Goal: Navigation & Orientation: Find specific page/section

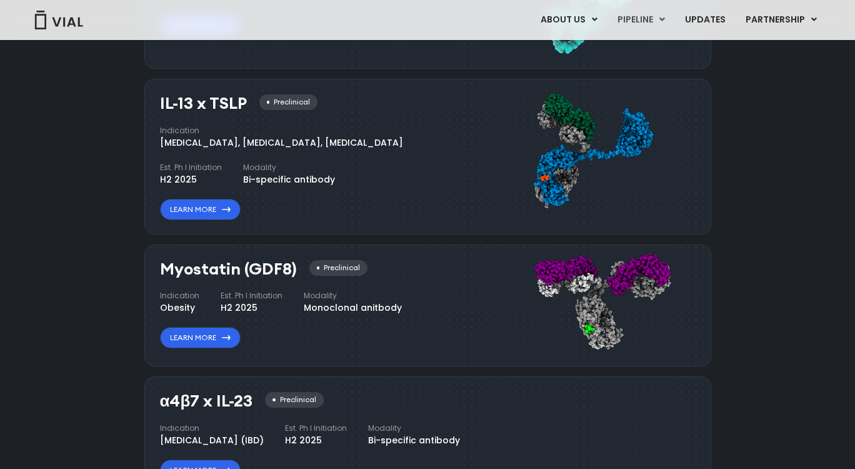
scroll to position [1294, 0]
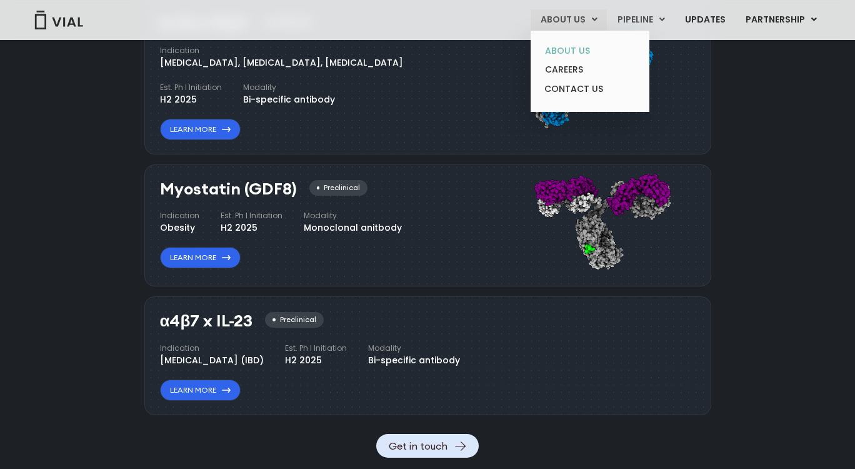
click at [567, 45] on link "ABOUT US" at bounding box center [589, 50] width 109 height 19
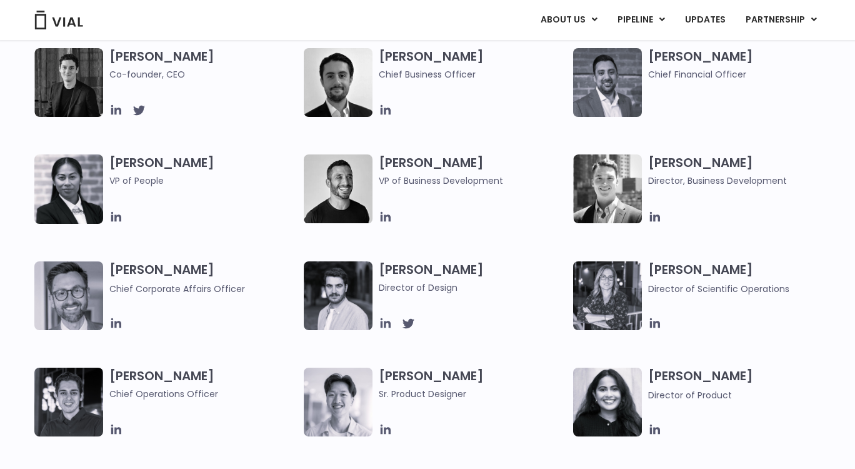
scroll to position [680, 0]
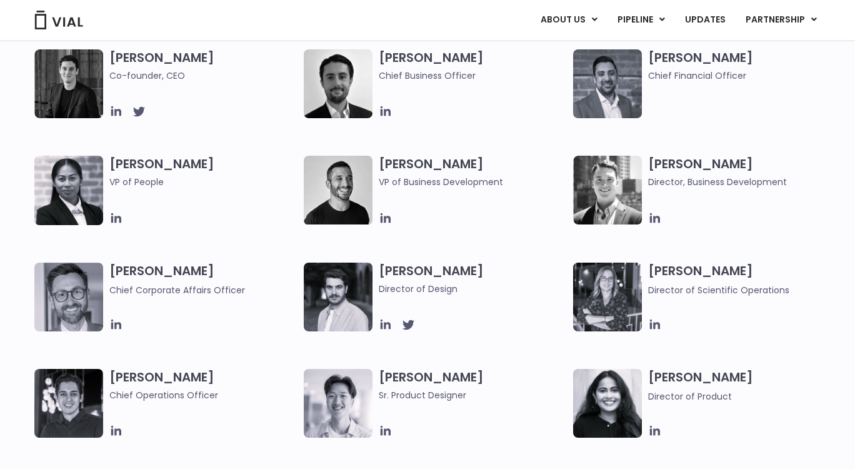
click at [105, 113] on div "[PERSON_NAME] Co-founder, CEO" at bounding box center [169, 83] width 270 height 69
click at [115, 109] on icon at bounding box center [116, 111] width 14 height 14
click at [138, 108] on icon at bounding box center [139, 111] width 14 height 14
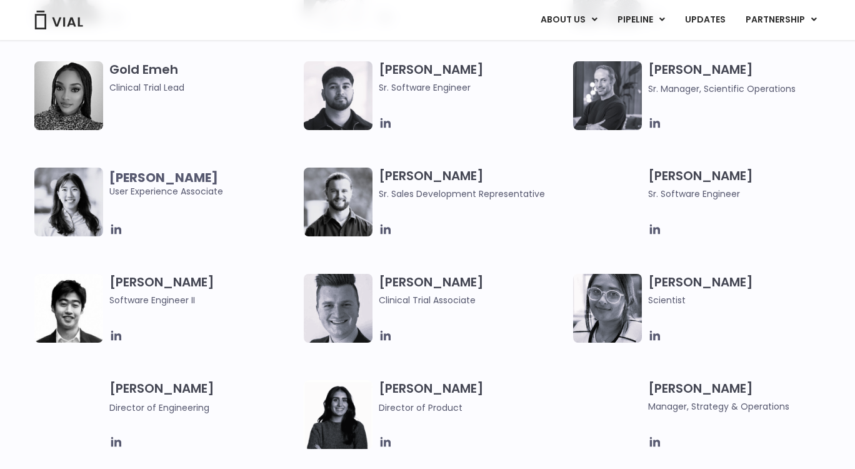
scroll to position [1304, 0]
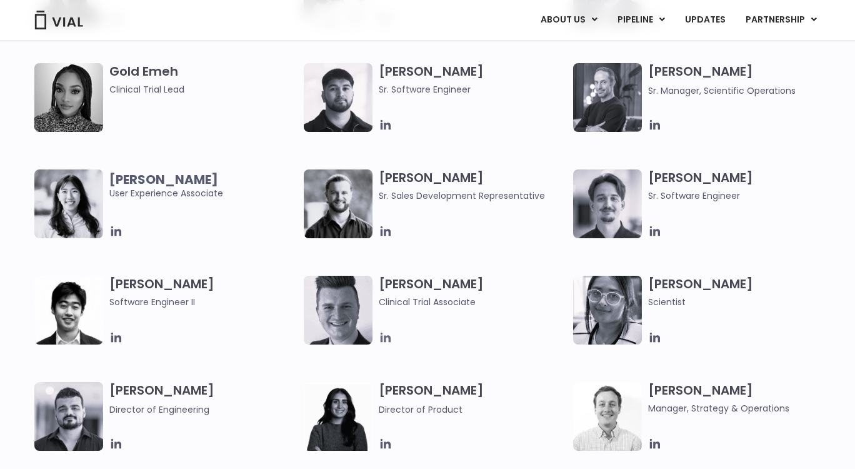
click at [389, 343] on icon at bounding box center [386, 338] width 14 height 14
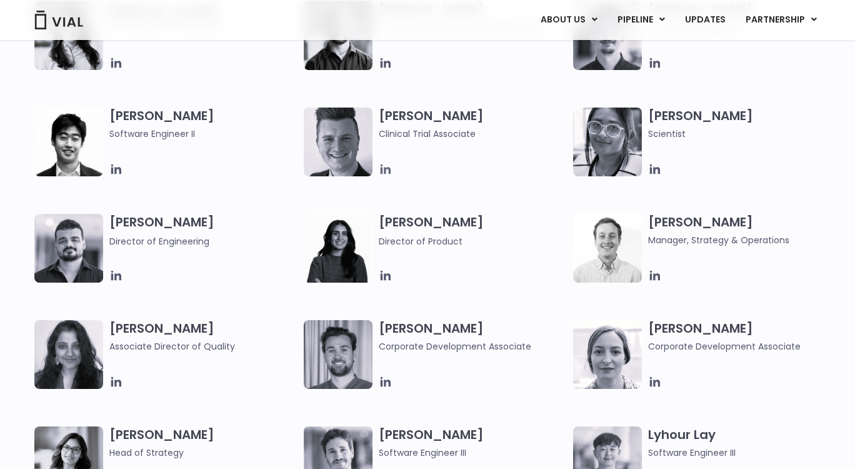
scroll to position [1474, 0]
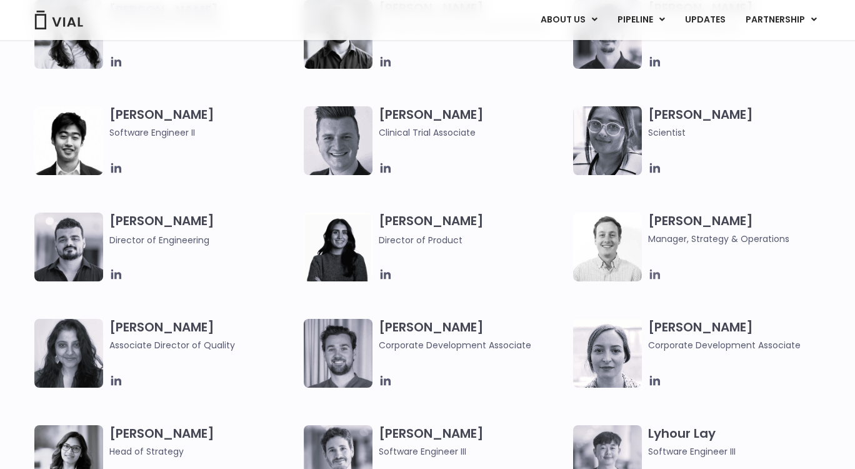
click at [660, 272] on icon at bounding box center [655, 275] width 14 height 14
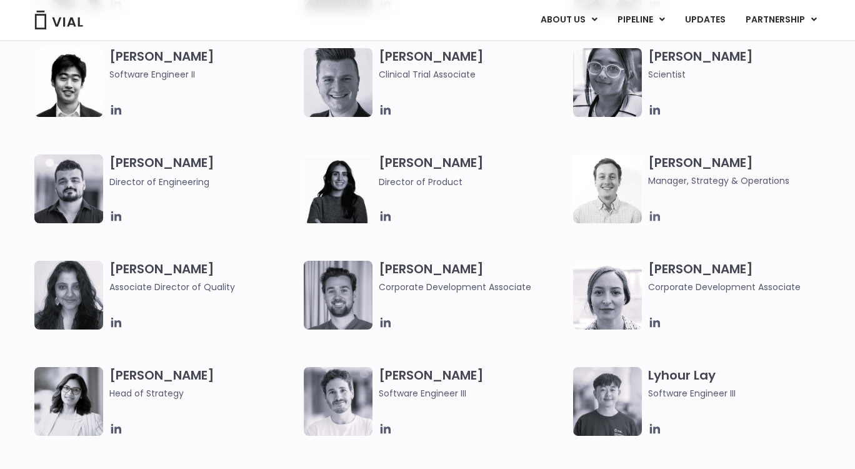
scroll to position [1533, 0]
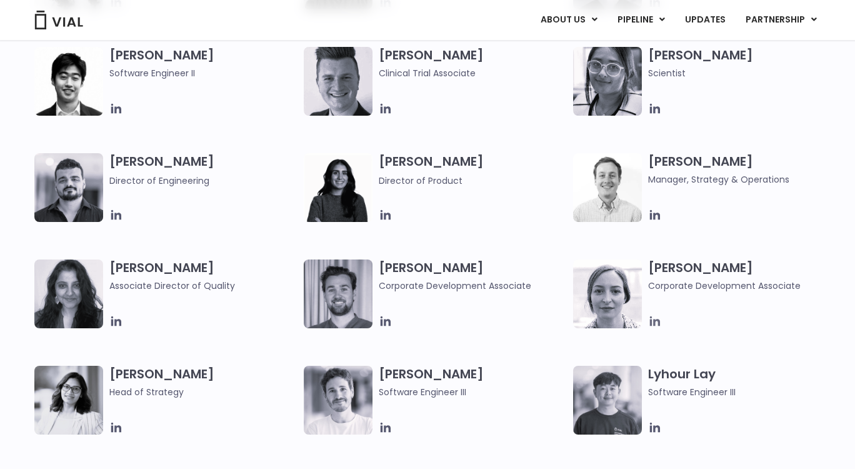
click at [659, 323] on icon at bounding box center [655, 321] width 10 height 10
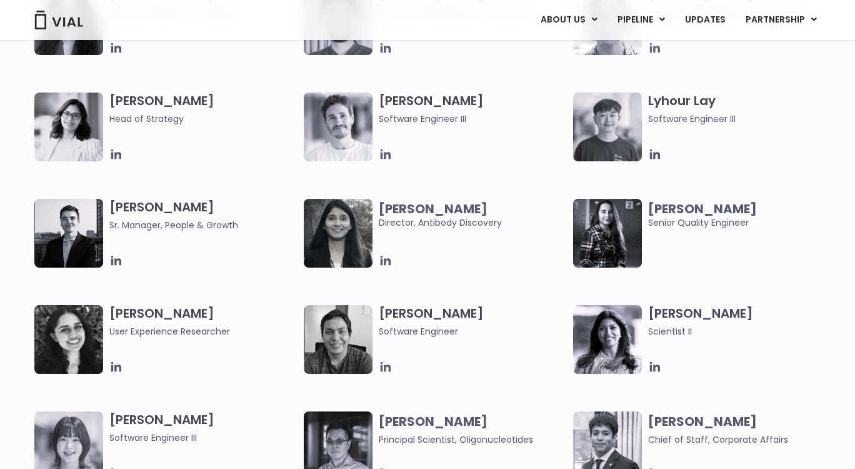
scroll to position [1806, 0]
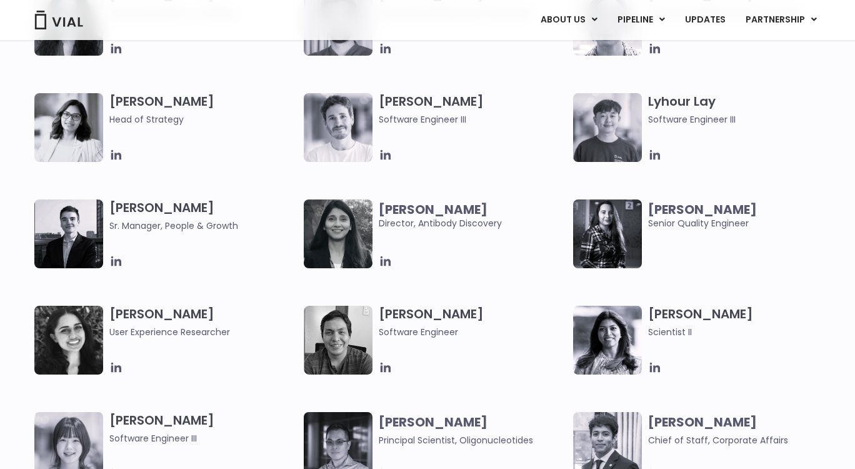
click at [114, 159] on icon at bounding box center [116, 155] width 14 height 14
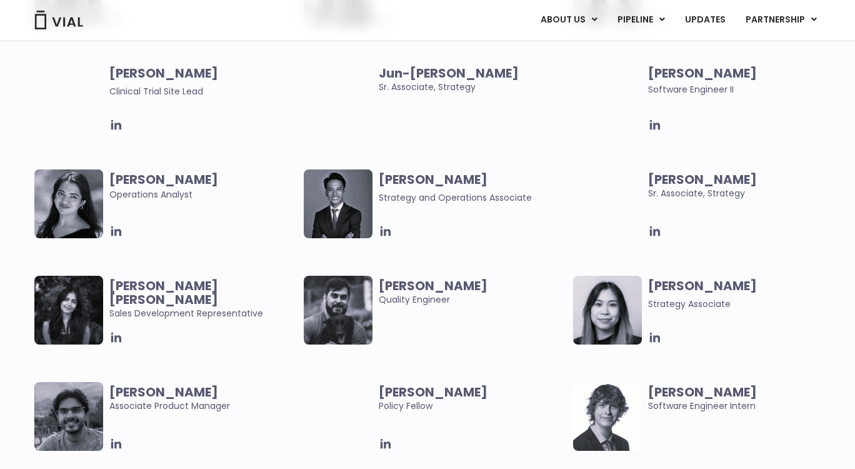
scroll to position [2369, 0]
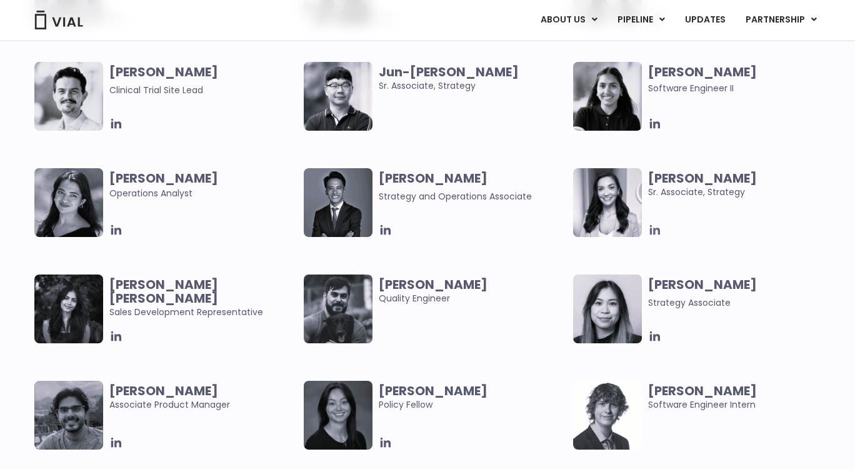
click at [658, 230] on icon at bounding box center [655, 230] width 10 height 10
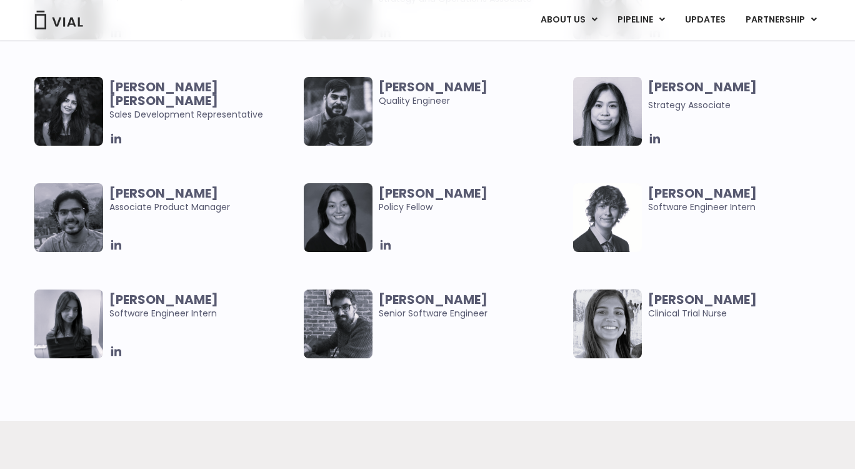
scroll to position [2603, 0]
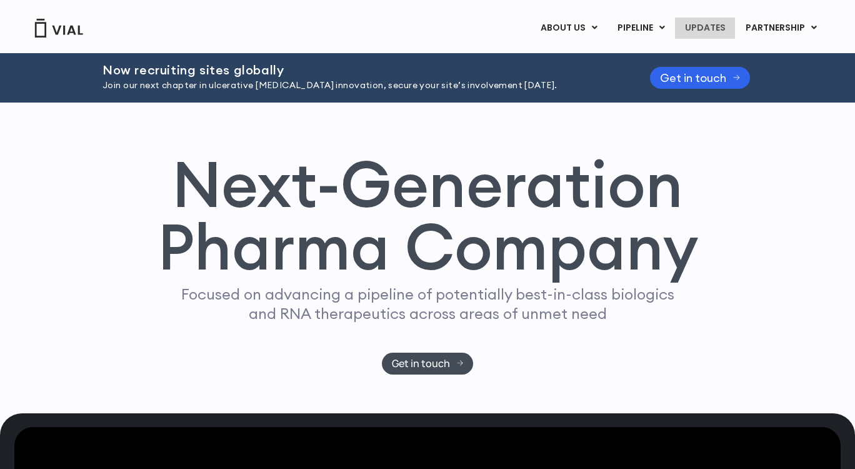
click at [702, 26] on link "UPDATES" at bounding box center [705, 28] width 60 height 21
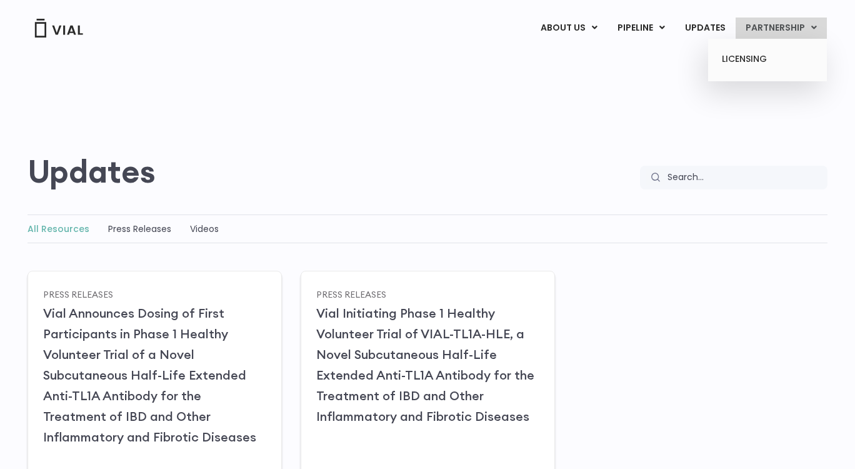
click at [758, 29] on link "PARTNERSHIP" at bounding box center [781, 28] width 91 height 21
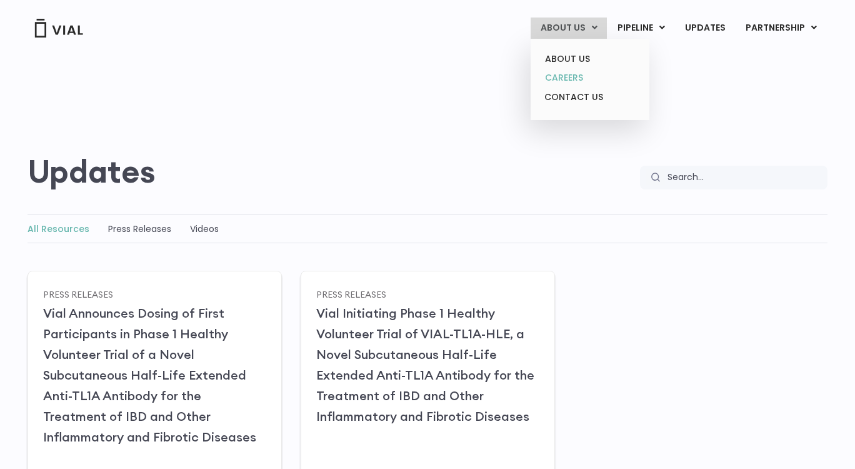
click at [583, 71] on link "CAREERS" at bounding box center [589, 77] width 109 height 19
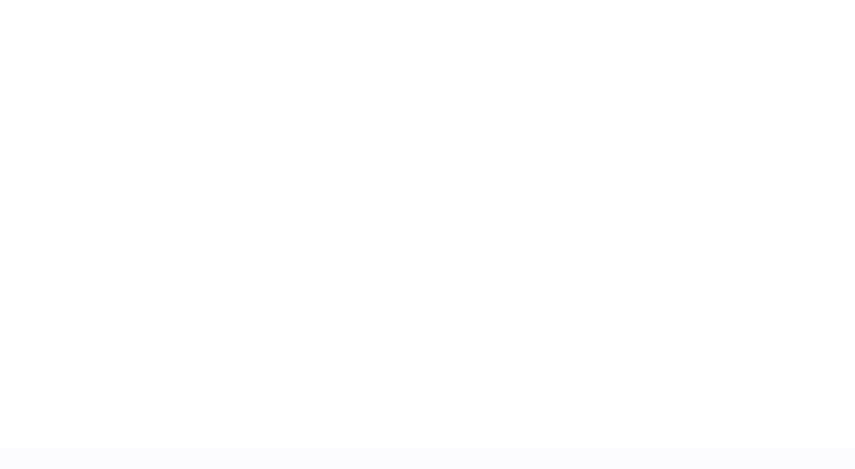
scroll to position [1904, 0]
